Goal: Task Accomplishment & Management: Manage account settings

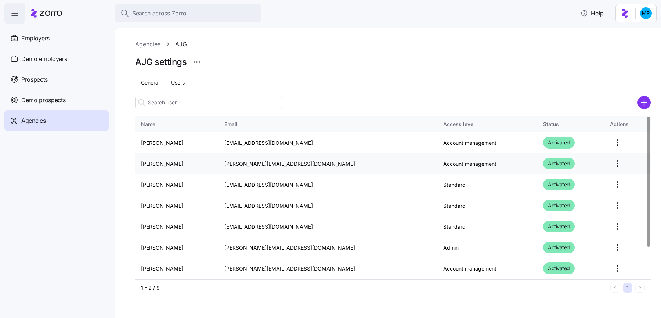
scroll to position [40, 0]
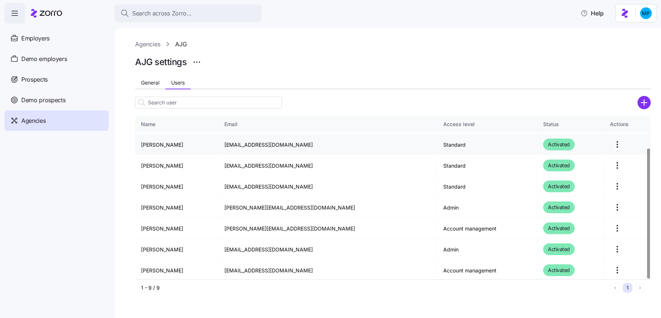
click at [608, 140] on html "Search across Zorro... Help Employers Demo employers Prospects Demo prospects A…" at bounding box center [330, 156] width 661 height 313
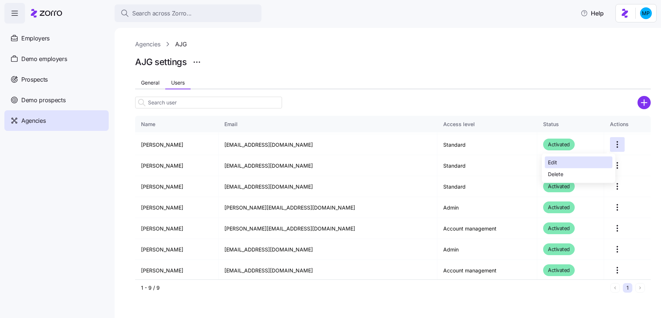
click at [595, 159] on div "Edit" at bounding box center [579, 162] width 68 height 12
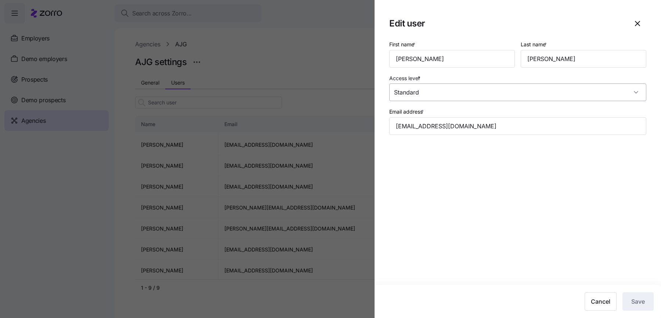
click at [560, 98] on input "Standard" at bounding box center [517, 92] width 257 height 18
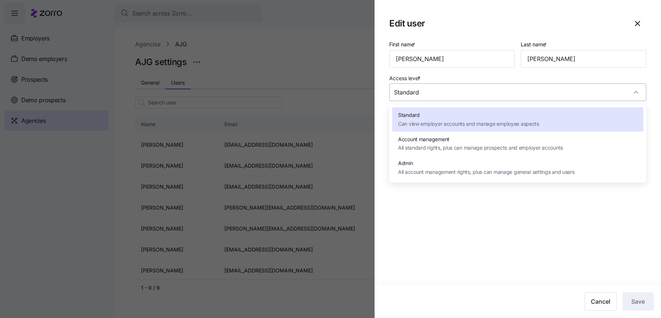
click at [560, 98] on input "Standard" at bounding box center [517, 92] width 257 height 18
